Goal: Task Accomplishment & Management: Manage account settings

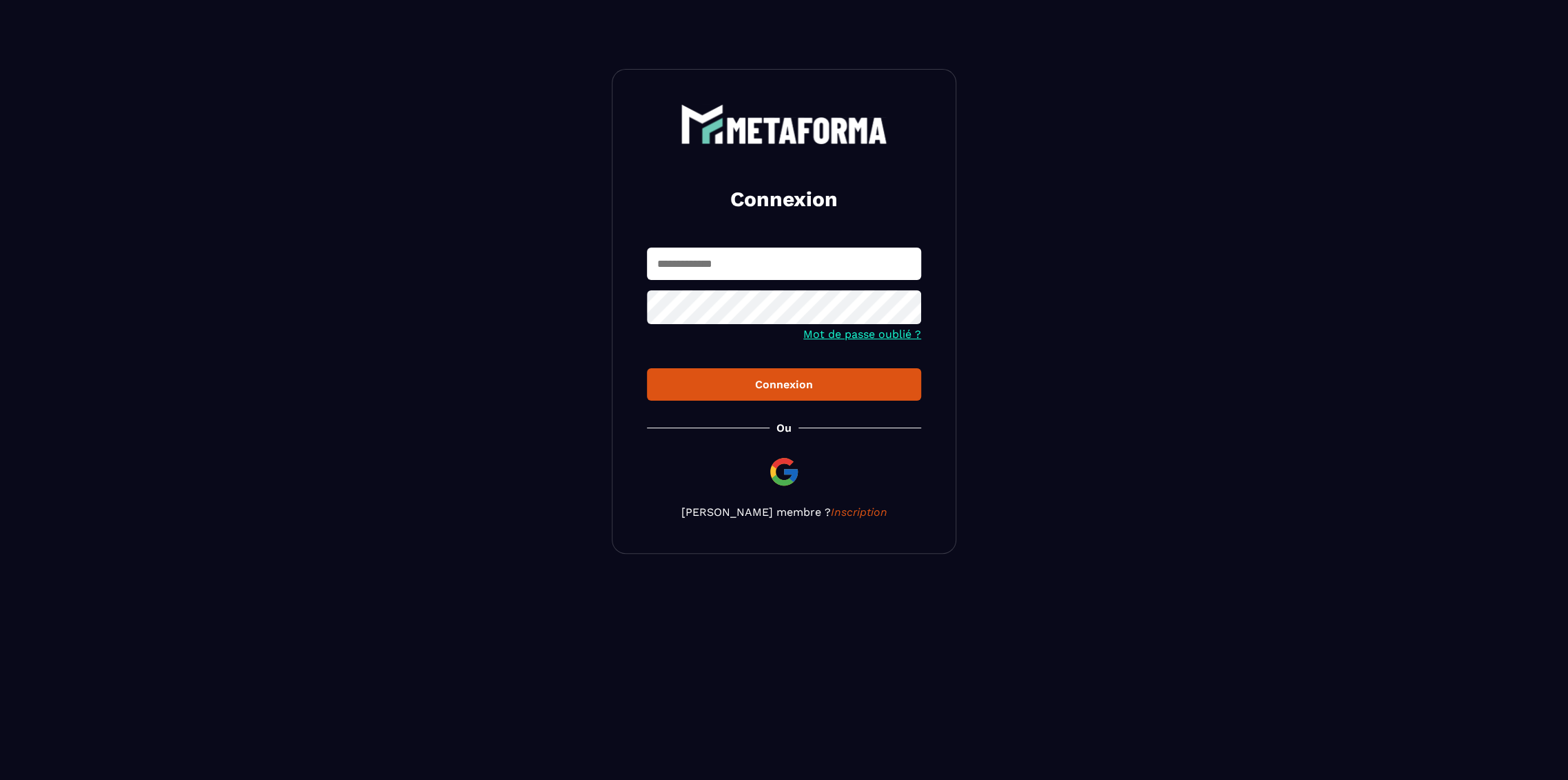
type input "**********"
click at [717, 264] on input "**********" at bounding box center [784, 264] width 274 height 32
type input "**********"
click at [647, 368] on button "Connexion" at bounding box center [784, 384] width 274 height 32
